Goal: Information Seeking & Learning: Compare options

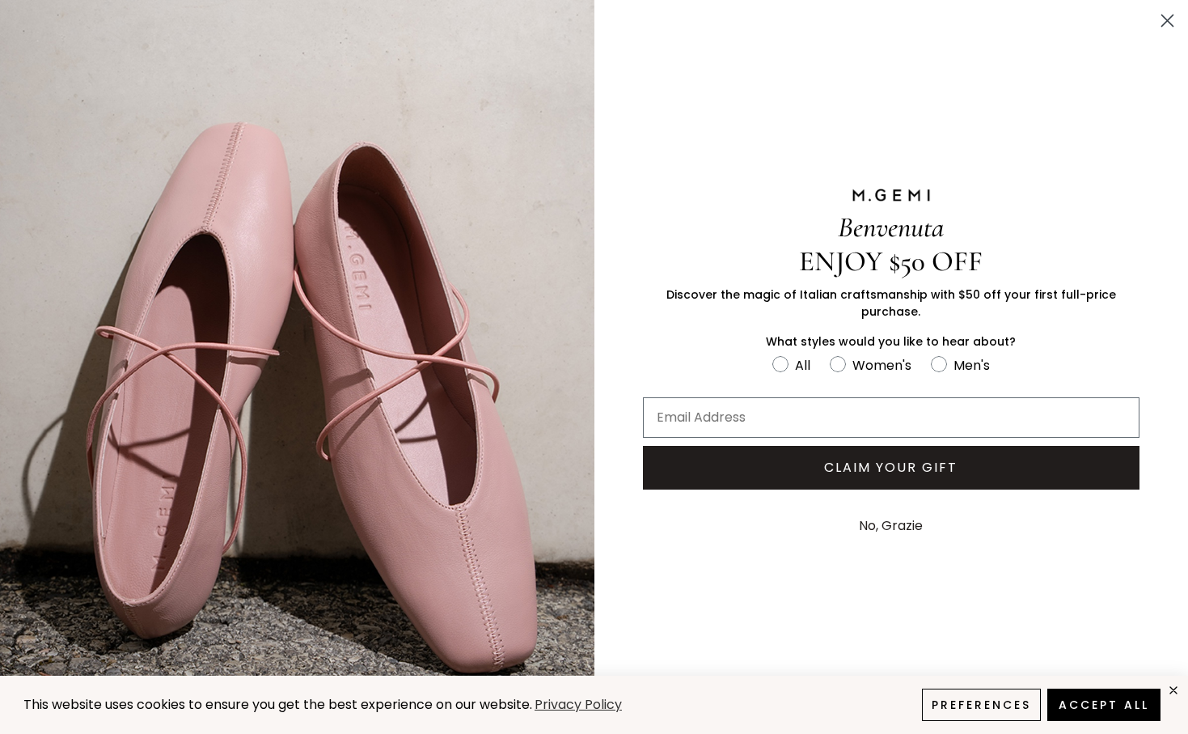
click at [1156, 18] on circle "Close dialog" at bounding box center [1168, 20] width 27 height 27
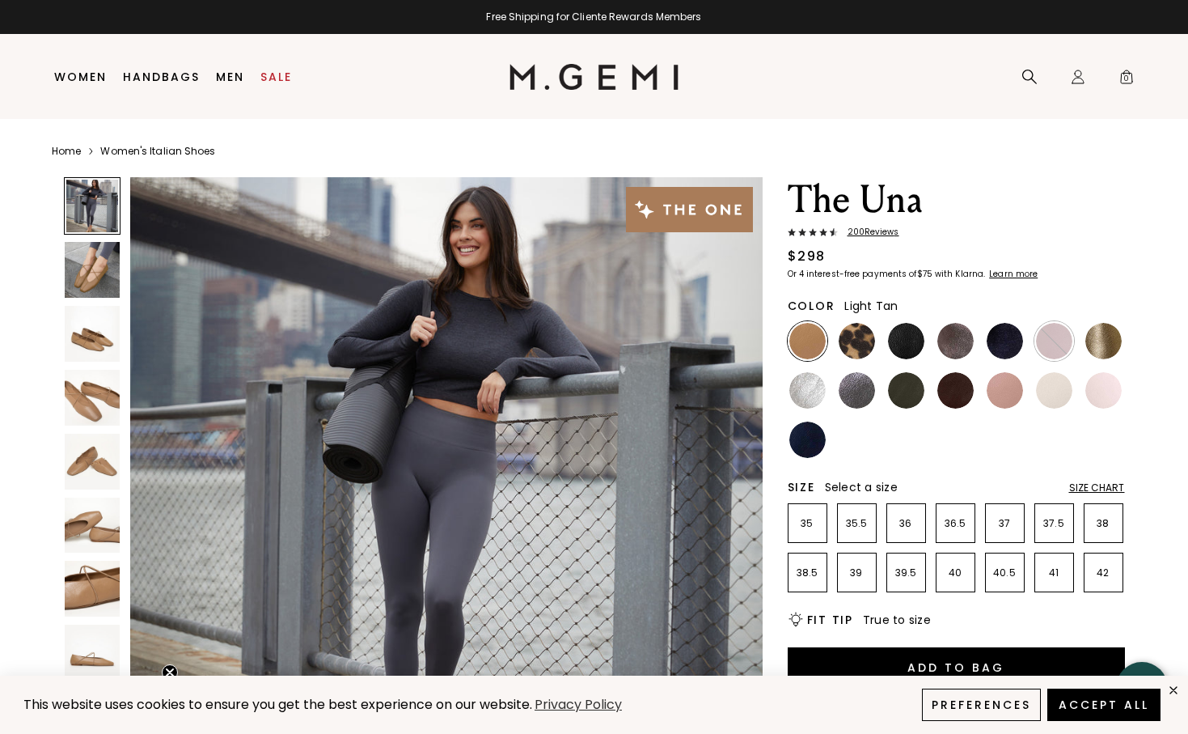
click at [92, 282] on img at bounding box center [93, 270] width 56 height 56
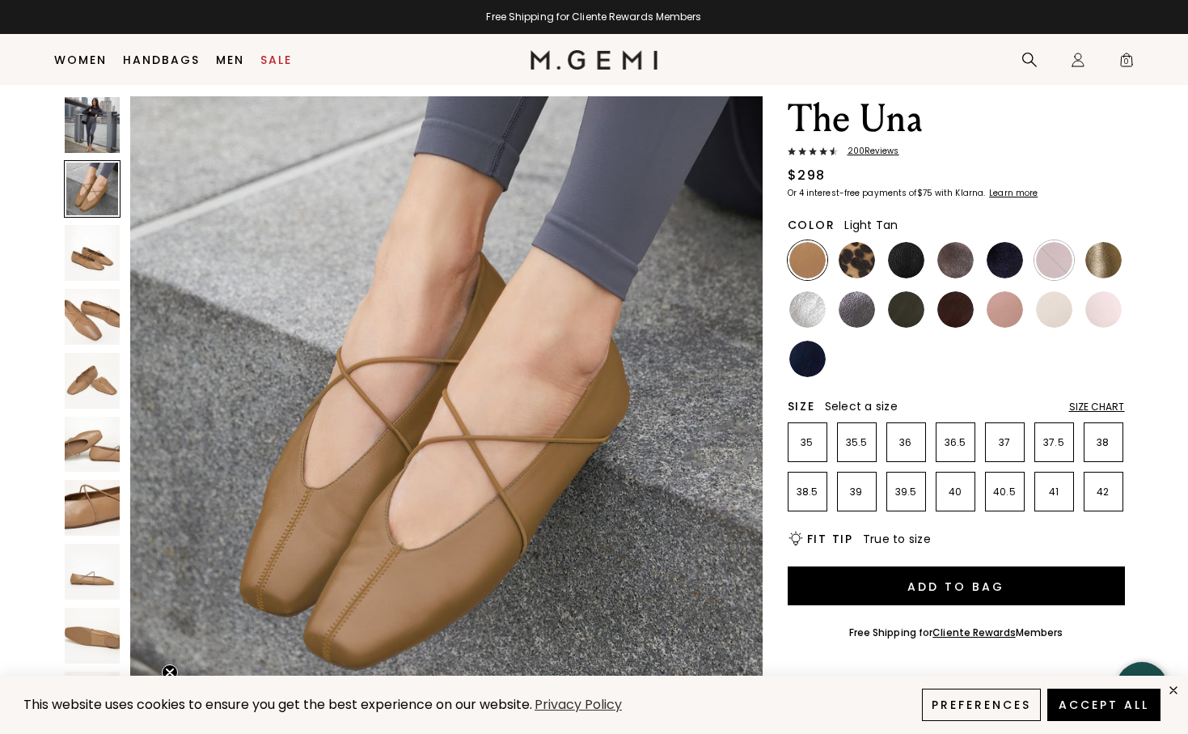
scroll to position [45, 0]
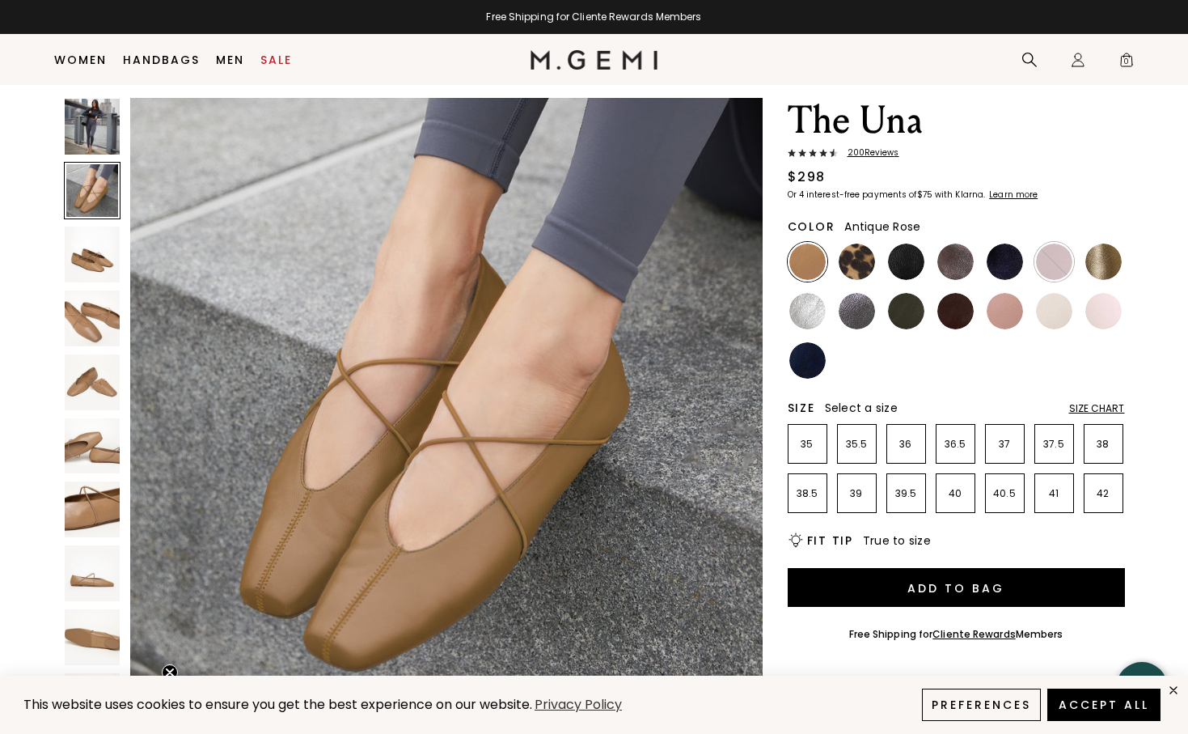
click at [1018, 314] on img at bounding box center [1005, 311] width 36 height 36
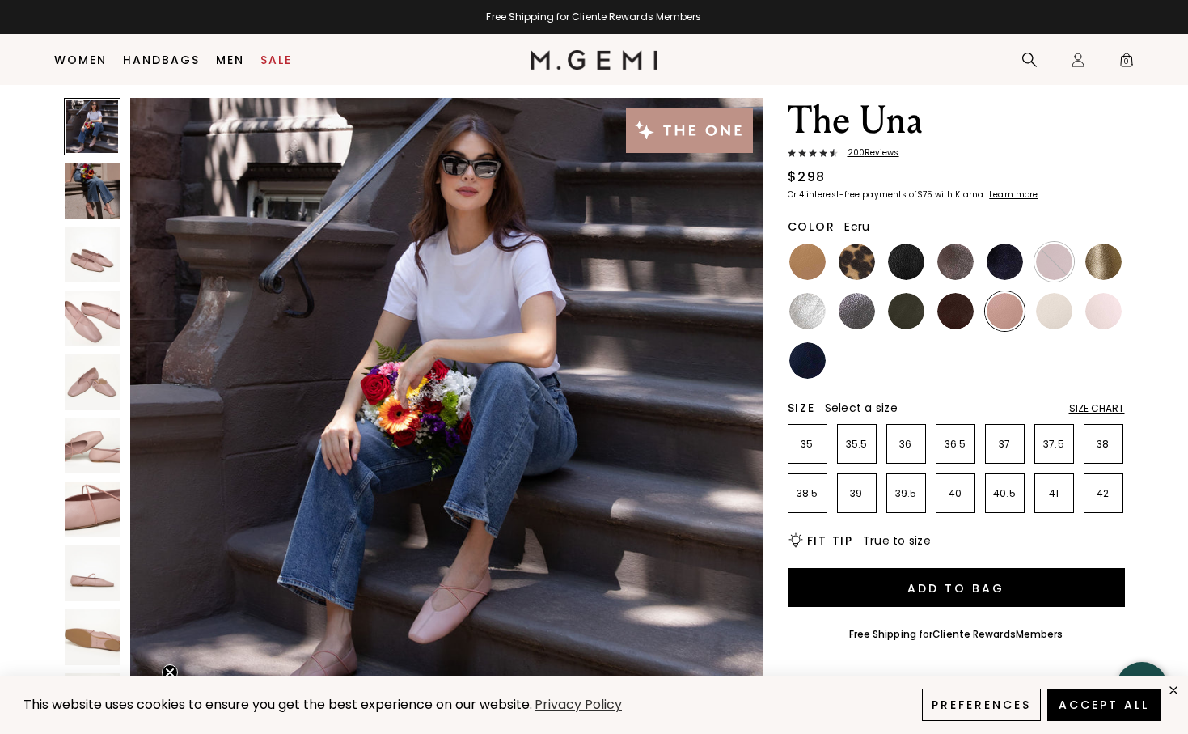
click at [1061, 310] on img at bounding box center [1054, 311] width 36 height 36
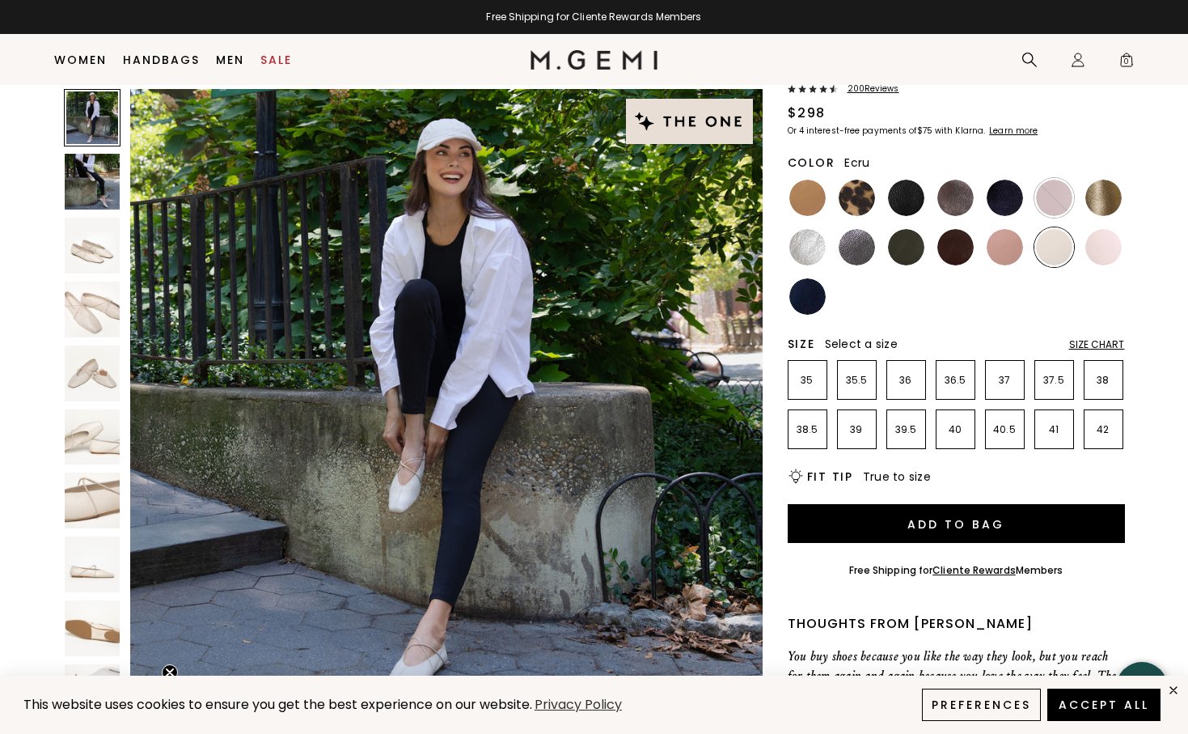
scroll to position [114, 0]
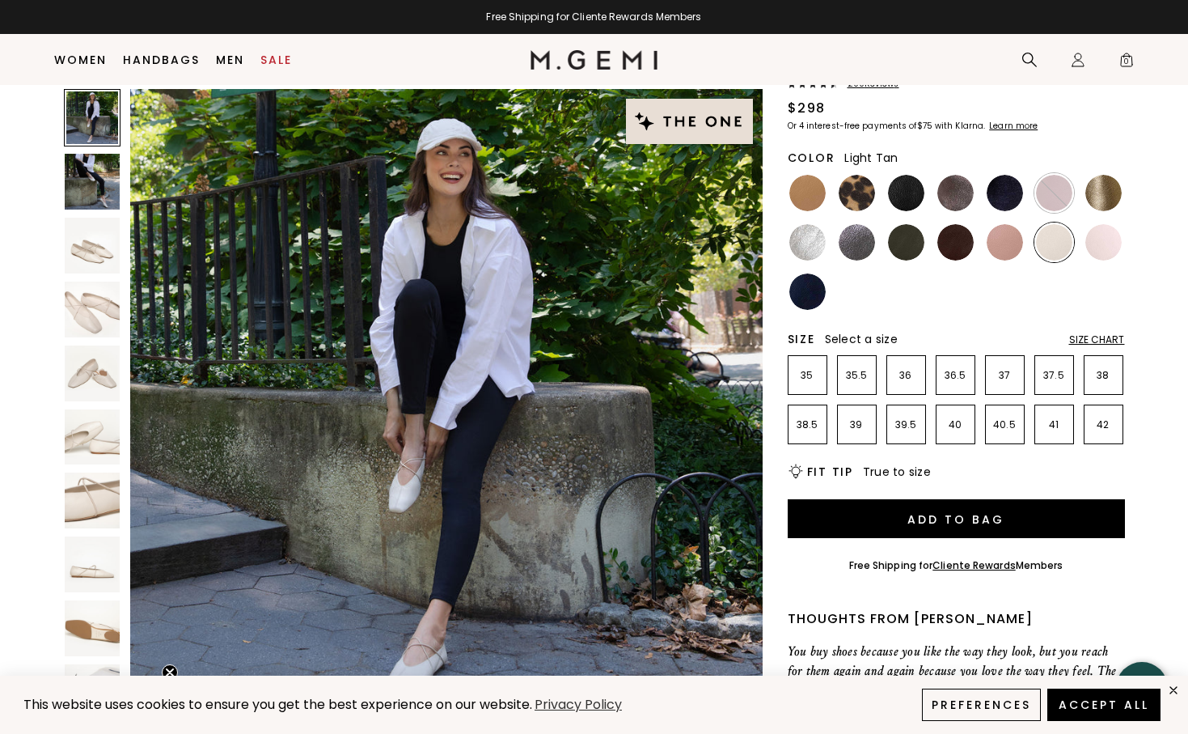
click at [807, 198] on img at bounding box center [808, 193] width 36 height 36
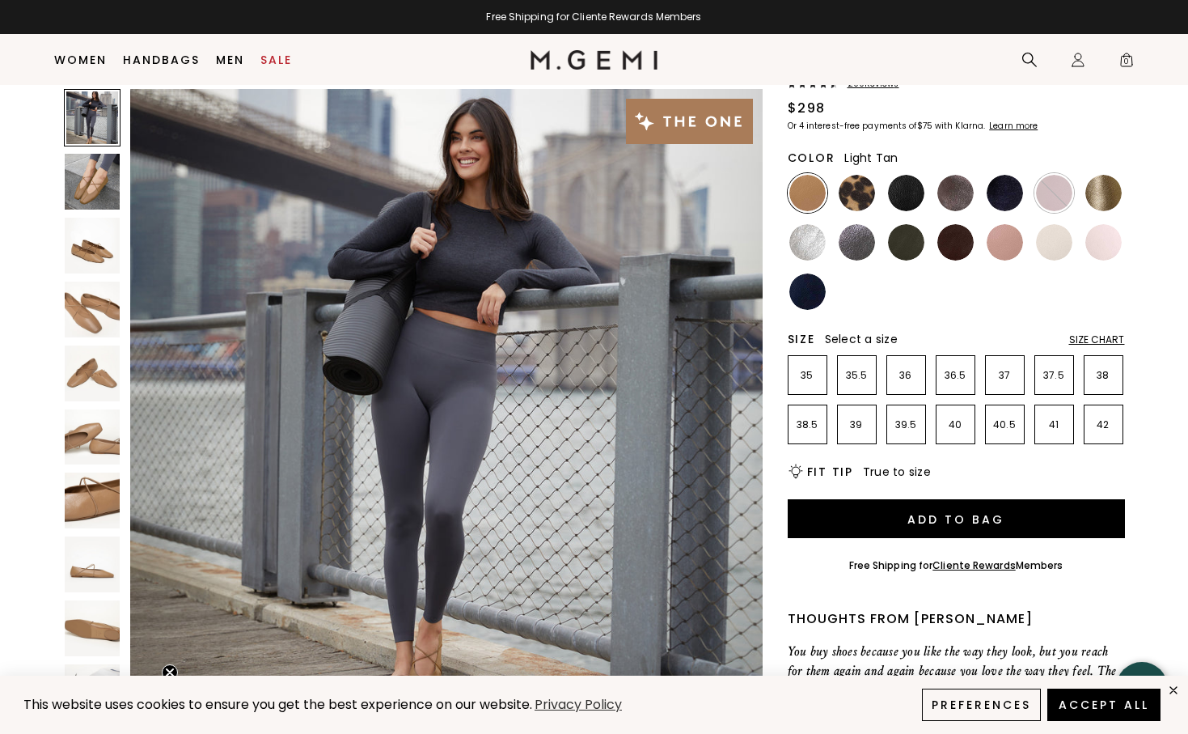
click at [71, 314] on img at bounding box center [93, 310] width 56 height 56
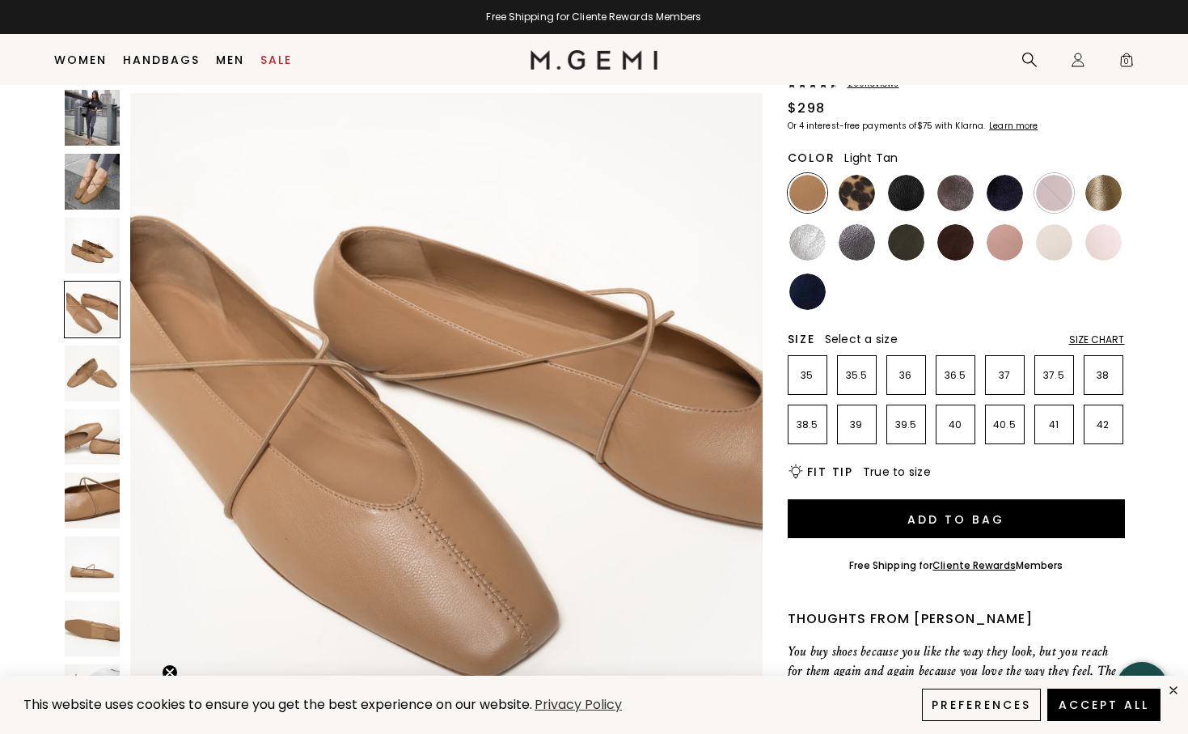
scroll to position [1944, 0]
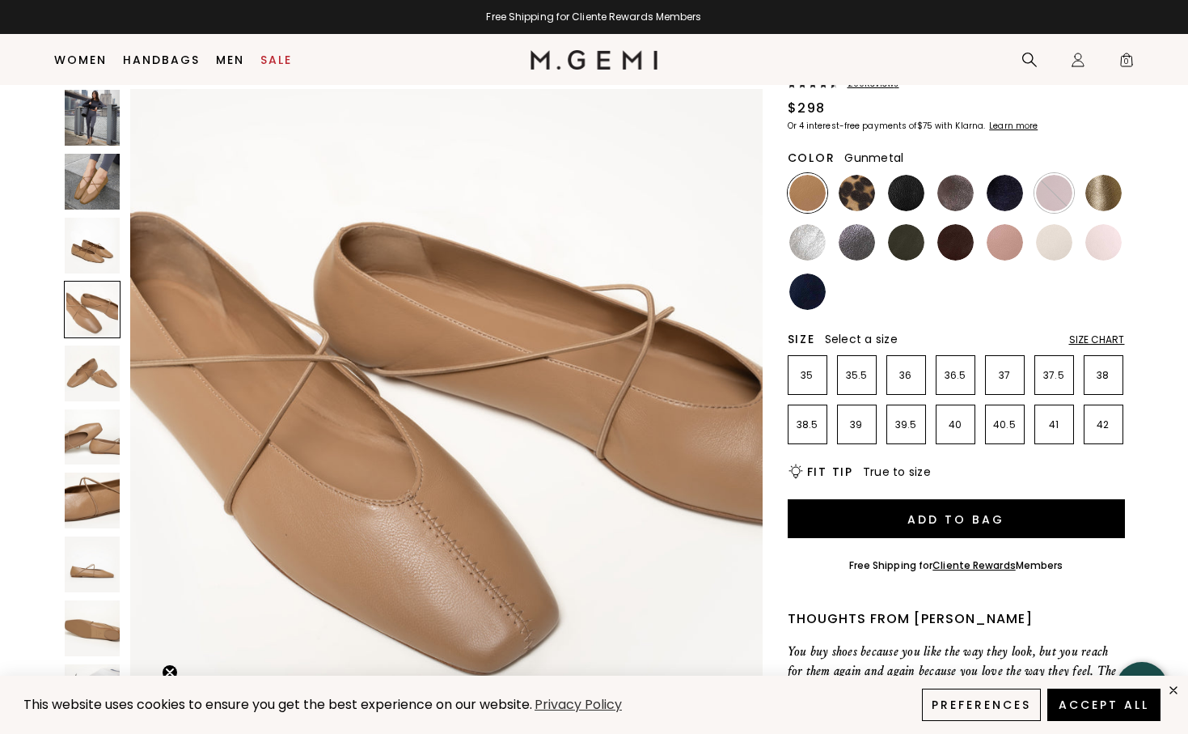
click at [870, 233] on img at bounding box center [857, 242] width 36 height 36
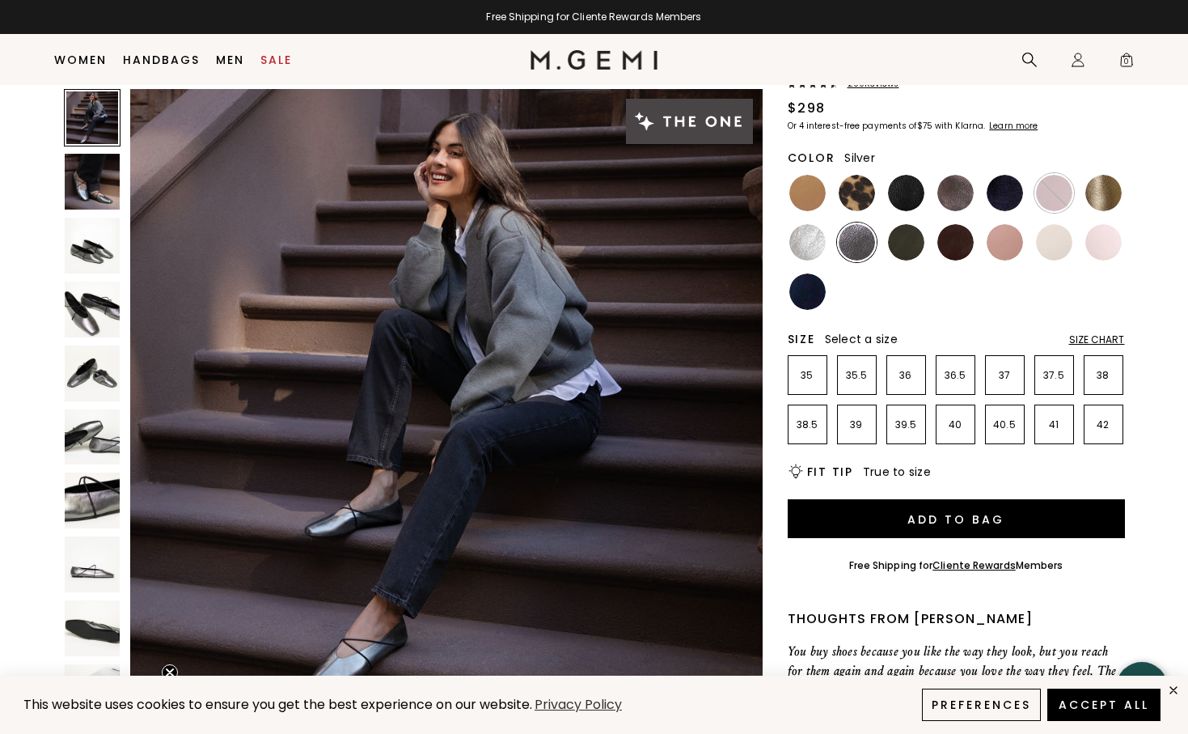
click at [811, 243] on img at bounding box center [808, 242] width 36 height 36
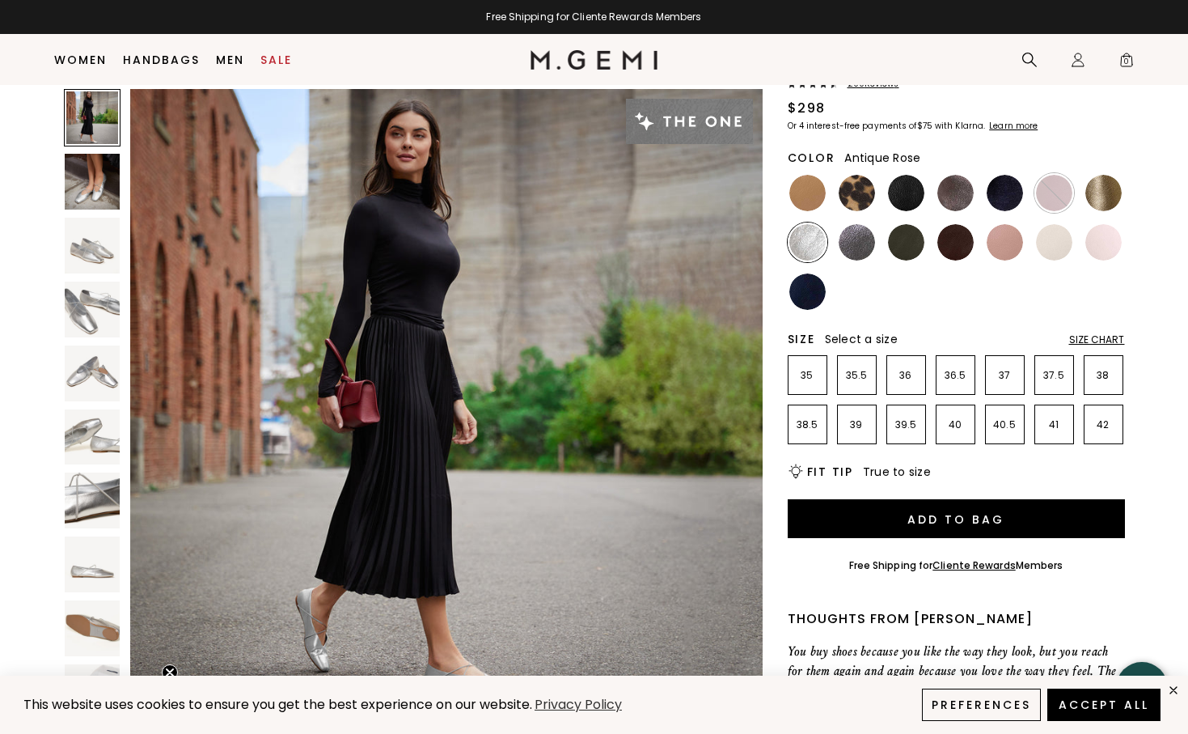
click at [996, 244] on img at bounding box center [1005, 242] width 36 height 36
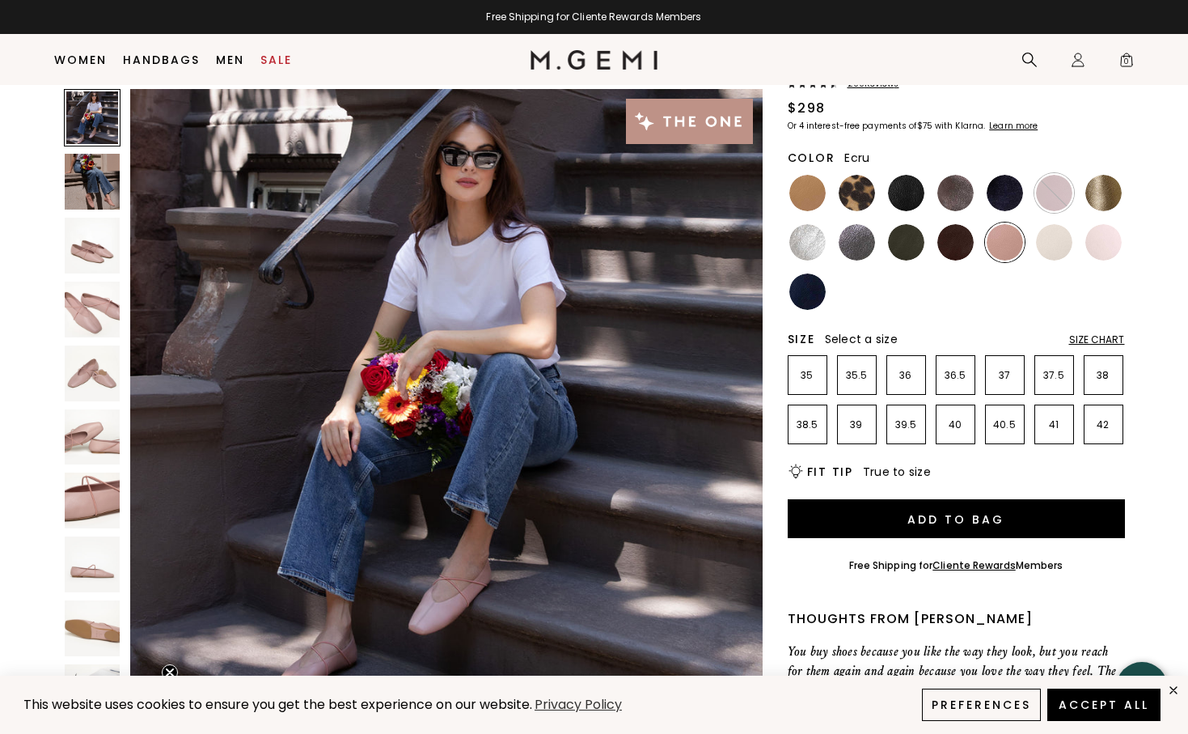
click at [1053, 237] on img at bounding box center [1054, 242] width 36 height 36
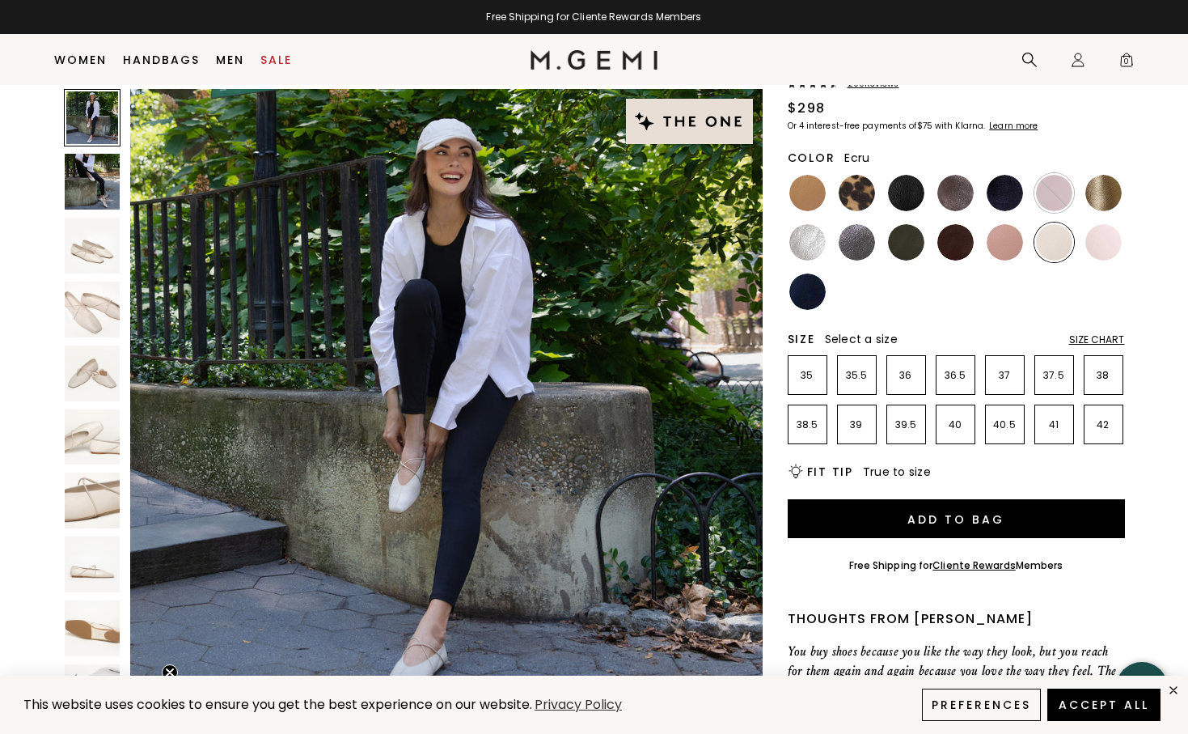
click at [1129, 239] on div "The Una 200 Review s $298 Or 4 interest-free payments of $75 with Klarna Learn …" at bounding box center [594, 582] width 1085 height 1107
click at [1104, 242] on img at bounding box center [1104, 242] width 36 height 36
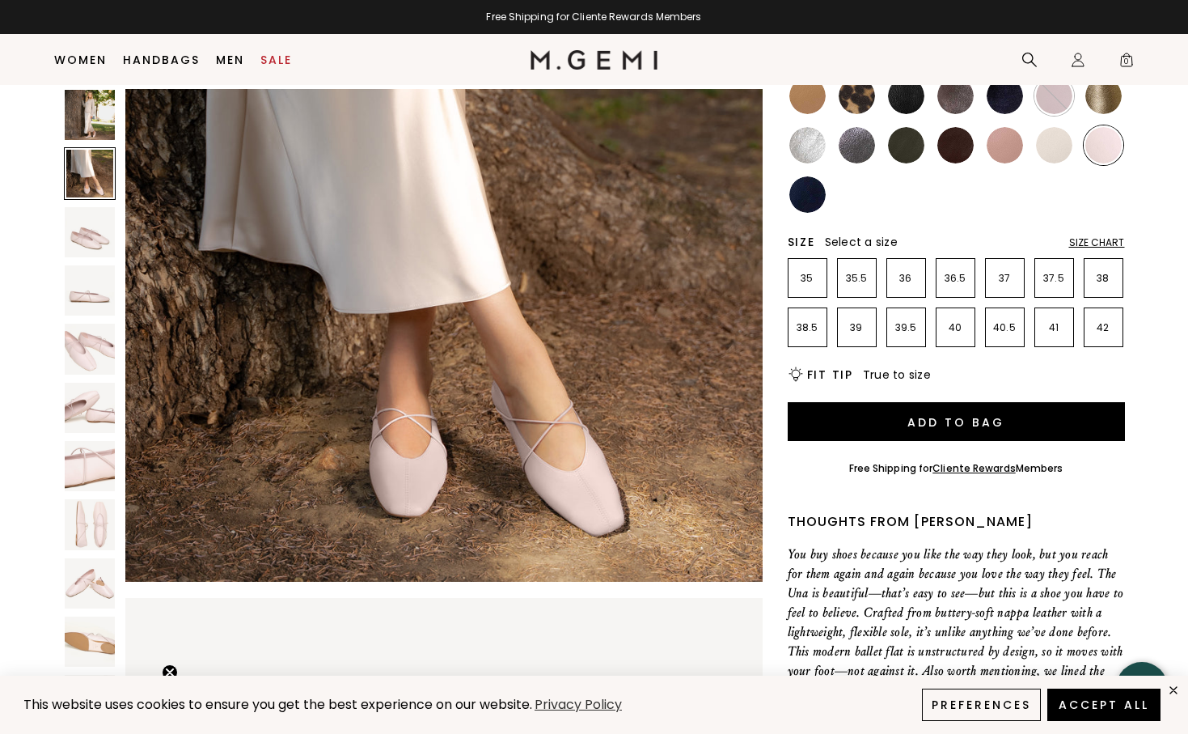
scroll to position [795, 0]
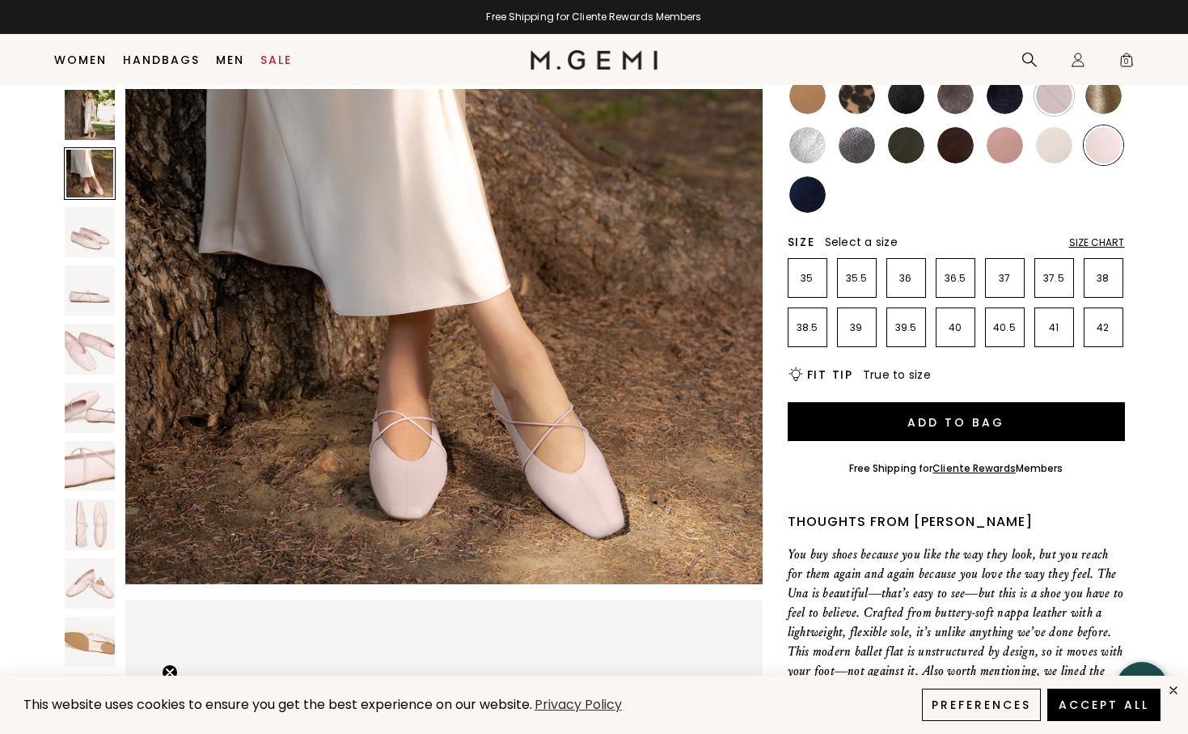
click at [946, 155] on img at bounding box center [956, 145] width 36 height 36
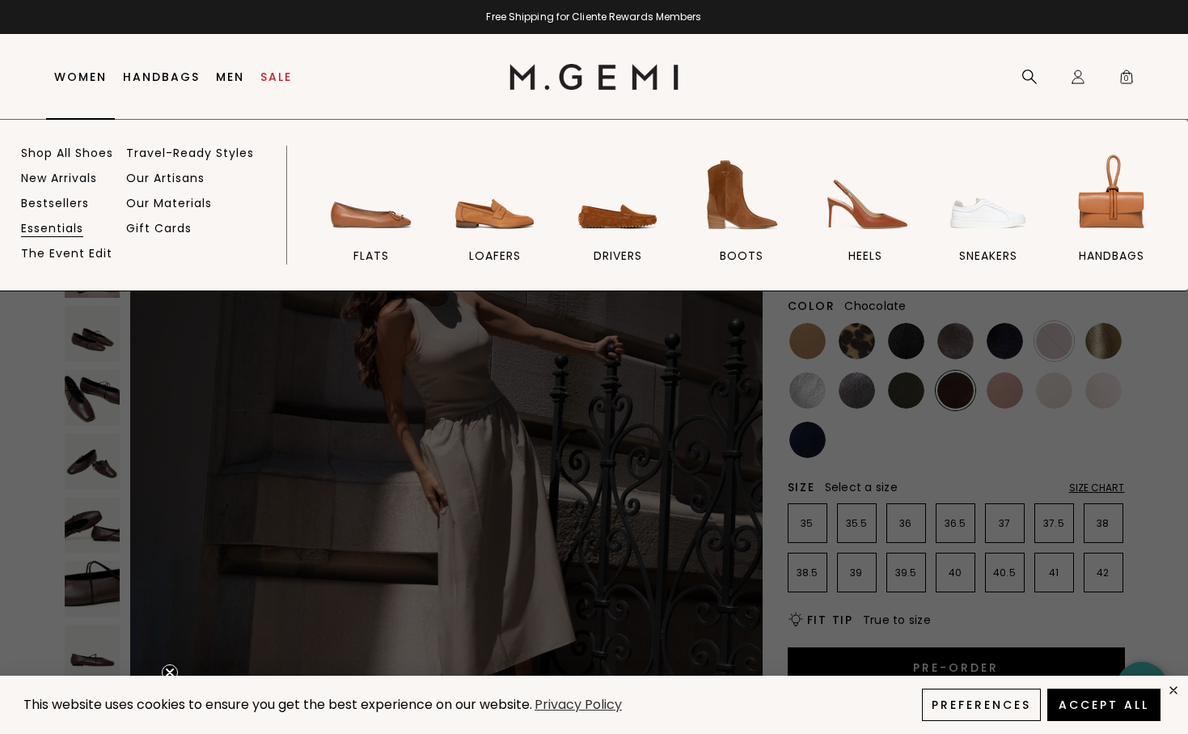
click at [78, 231] on link "Essentials" at bounding box center [52, 228] width 62 height 15
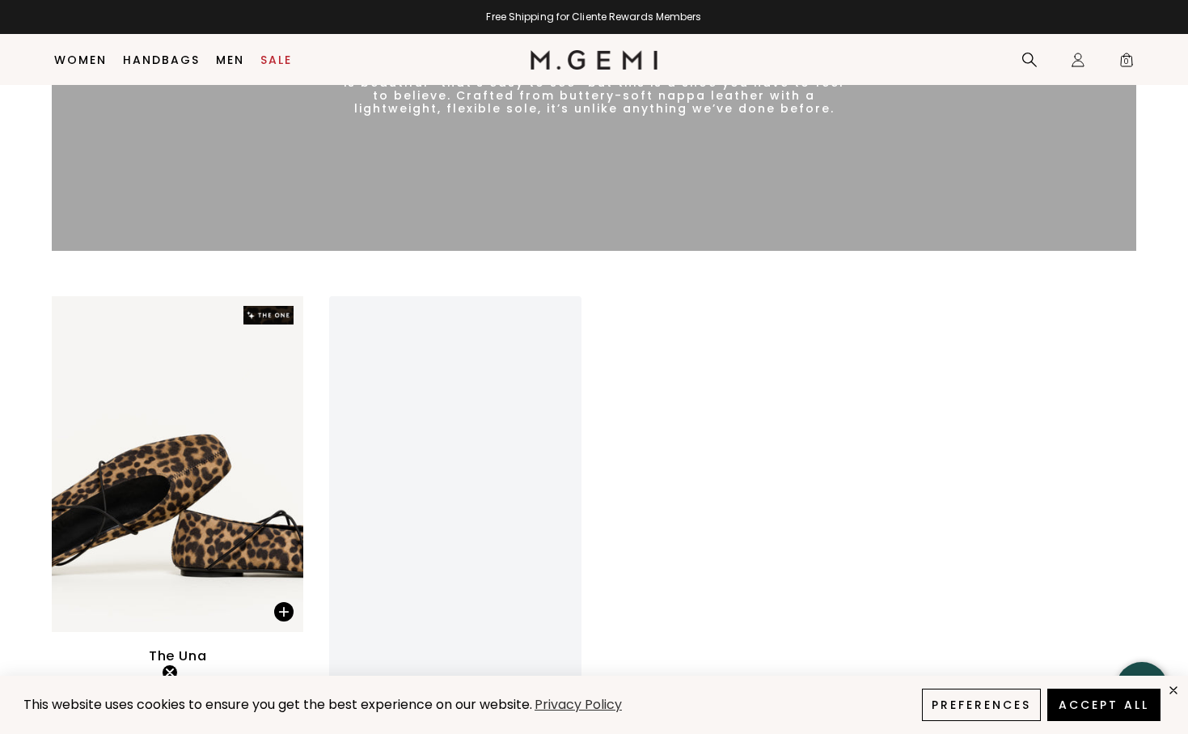
scroll to position [2531, 0]
